Goal: Information Seeking & Learning: Learn about a topic

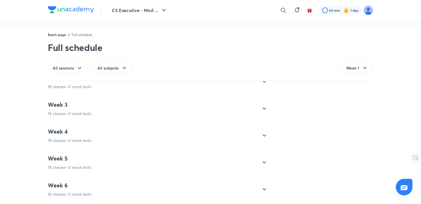
scroll to position [728, 0]
click at [123, 110] on div "Week 3 14 classes • 0 mock tests" at bounding box center [153, 110] width 210 height 15
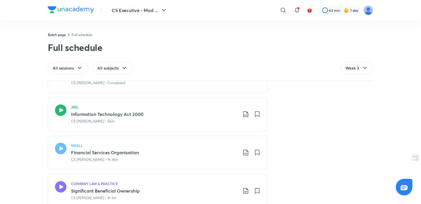
scroll to position [489, 0]
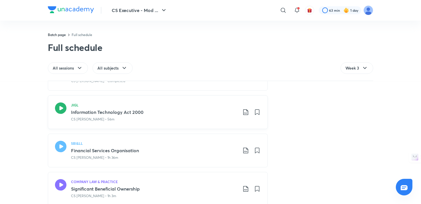
click at [61, 107] on icon at bounding box center [60, 108] width 11 height 11
